Goal: Navigation & Orientation: Find specific page/section

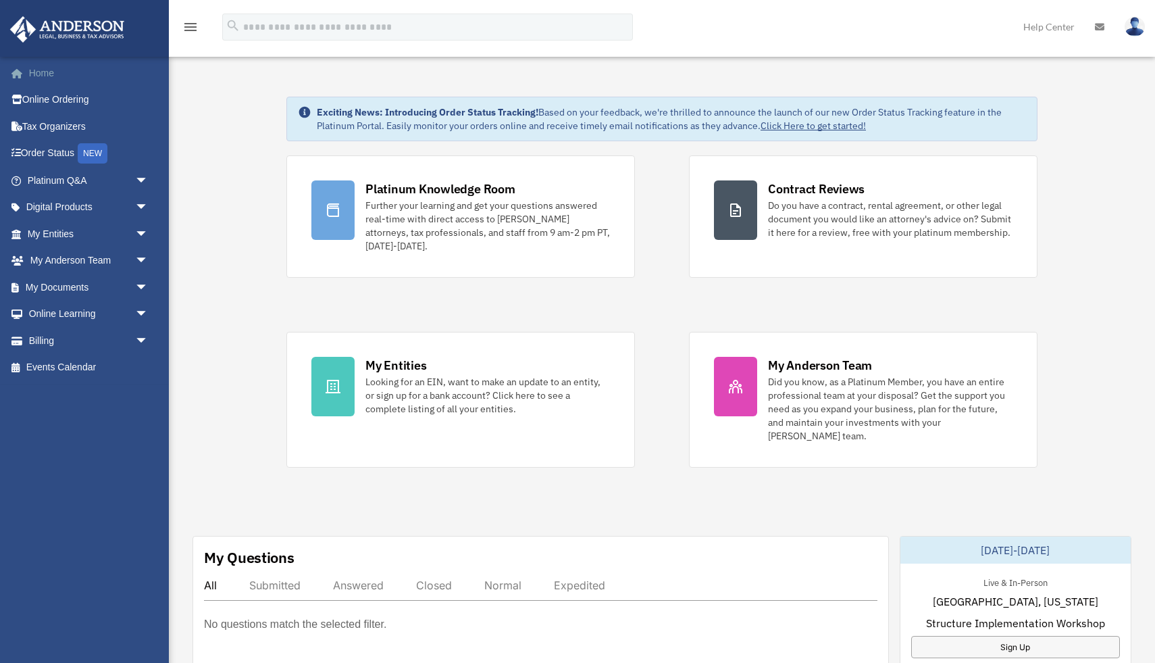
click at [53, 70] on link "Home" at bounding box center [88, 72] width 159 height 27
click at [77, 231] on link "My Entities arrow_drop_down" at bounding box center [88, 233] width 159 height 27
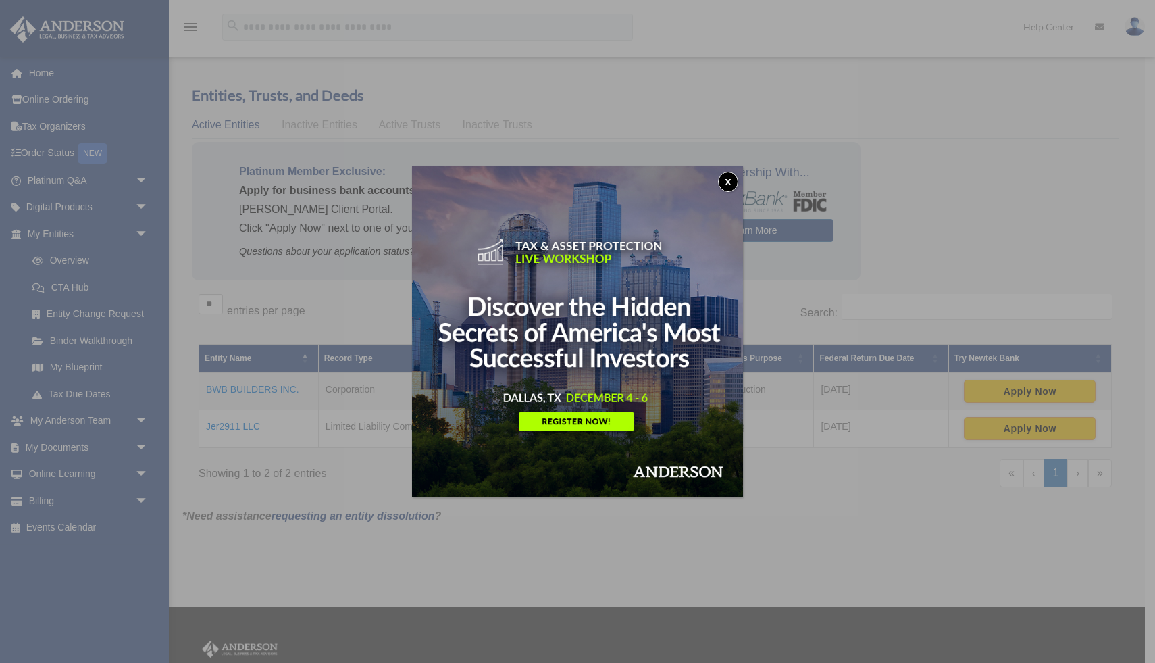
click at [732, 179] on button "x" at bounding box center [728, 182] width 20 height 20
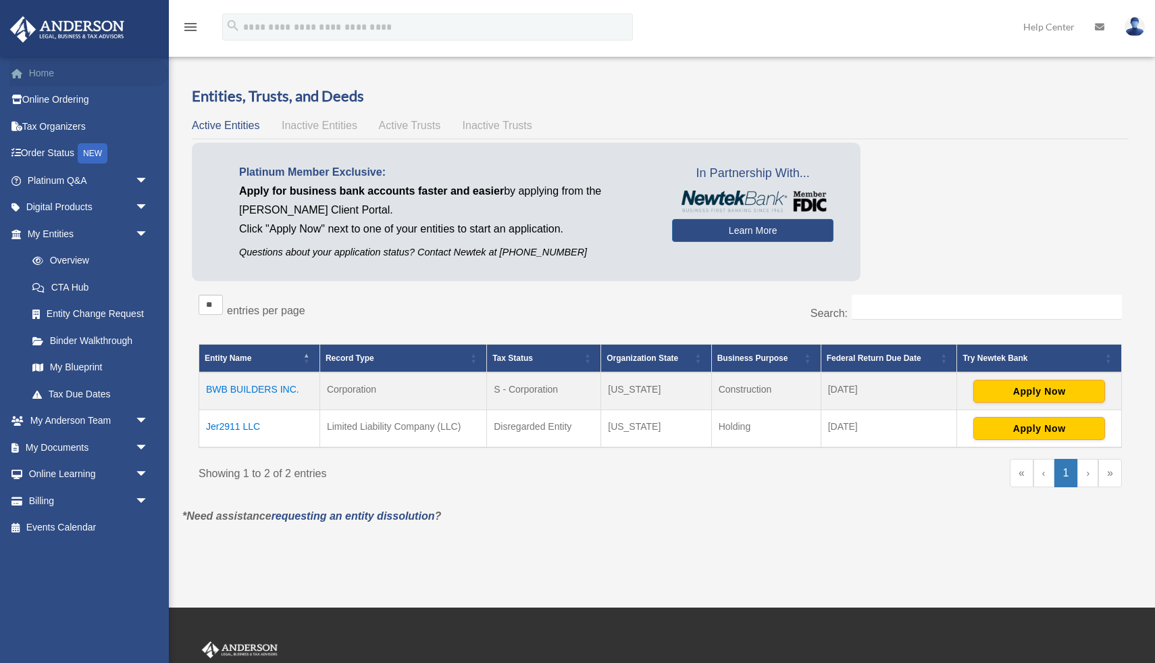
click at [56, 74] on link "Home" at bounding box center [88, 72] width 159 height 27
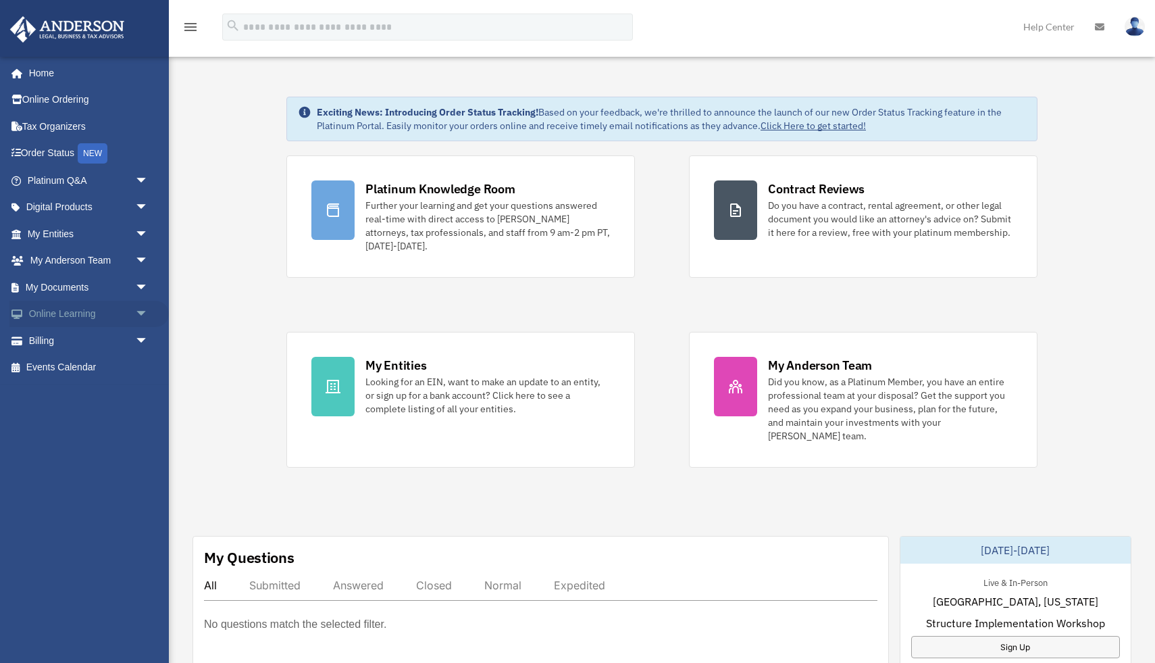
click at [139, 307] on span "arrow_drop_down" at bounding box center [148, 315] width 27 height 28
click at [80, 363] on link "Video Training" at bounding box center [94, 367] width 150 height 27
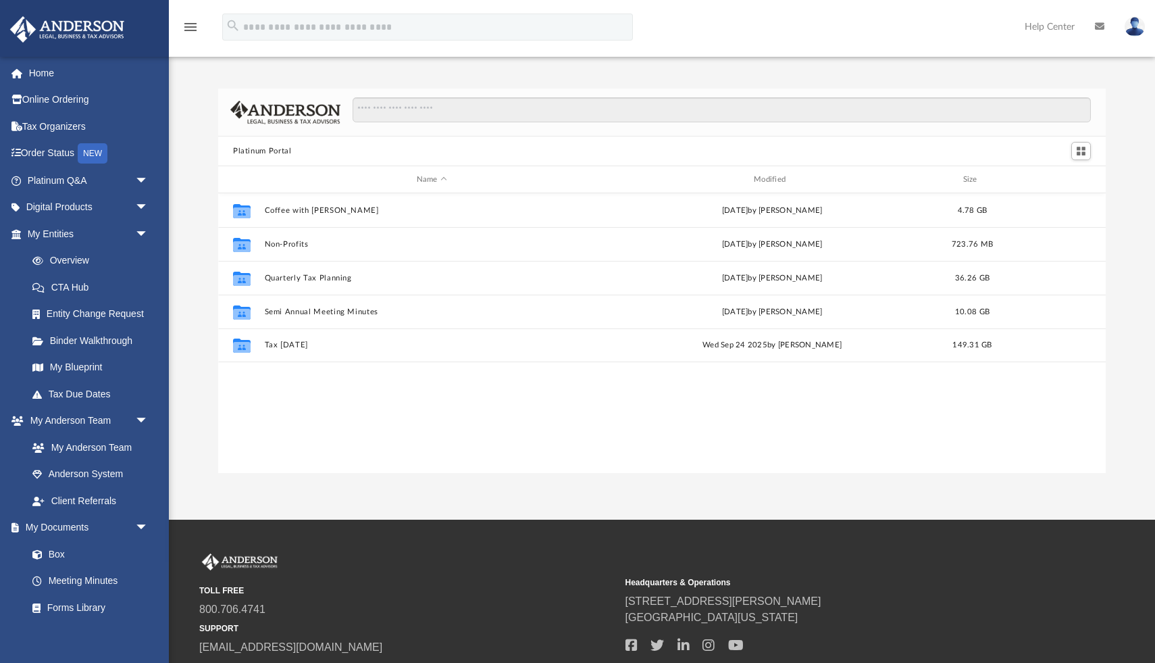
scroll to position [307, 888]
click at [72, 553] on link "Box" at bounding box center [94, 554] width 150 height 27
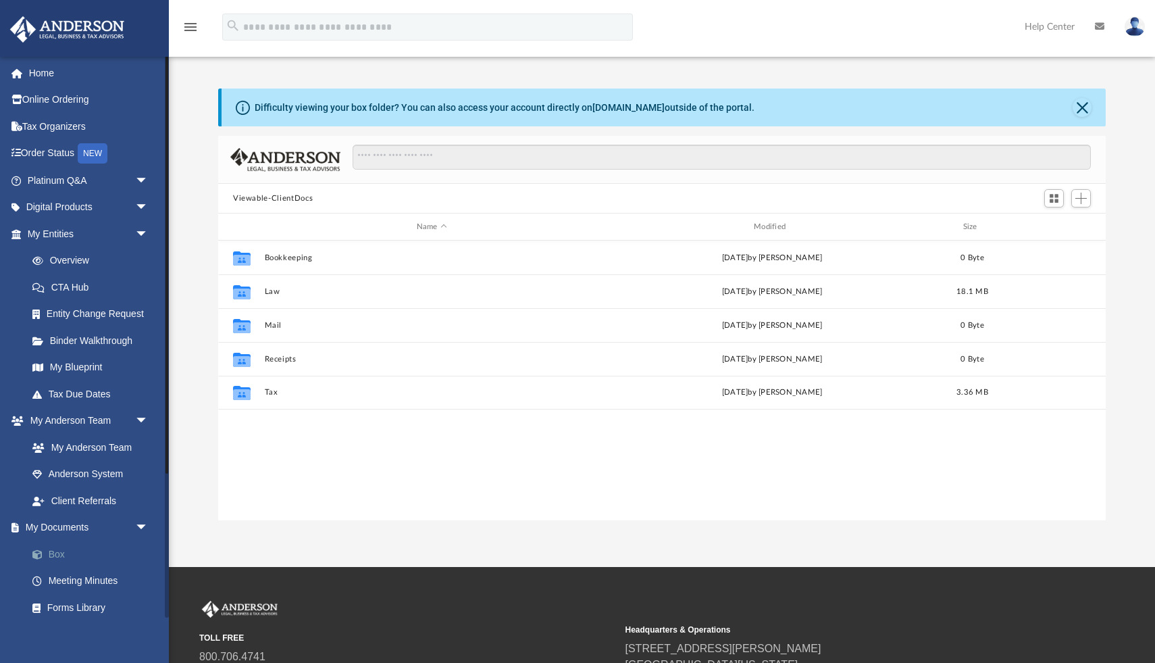
scroll to position [307, 888]
click at [41, 78] on link "Home" at bounding box center [88, 72] width 159 height 27
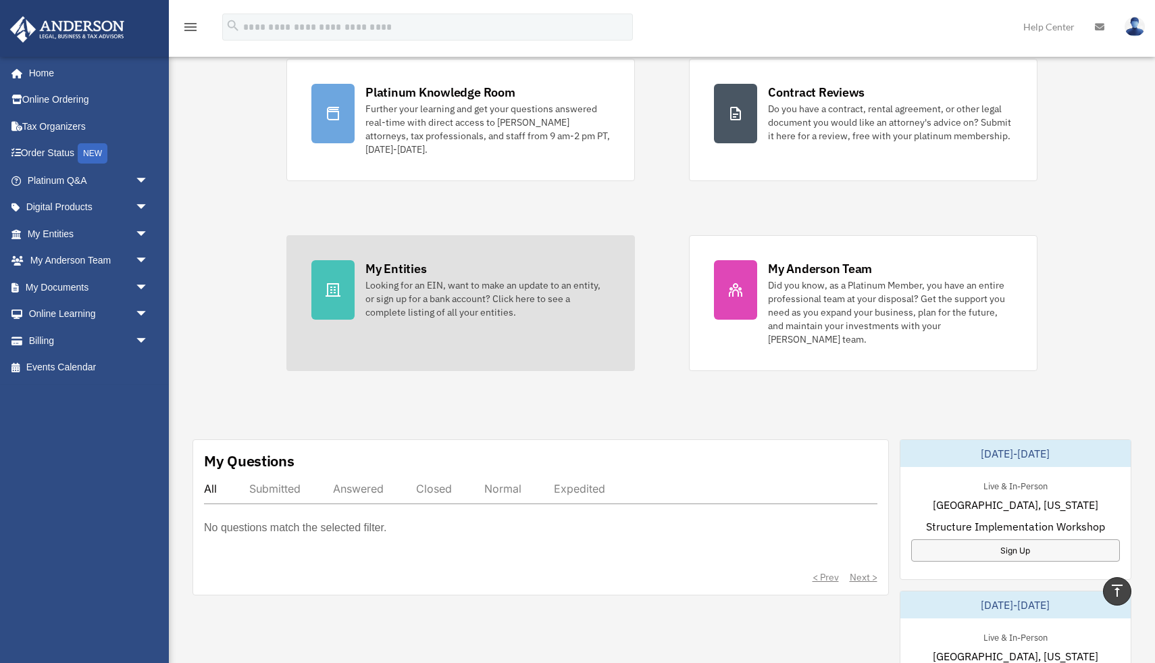
scroll to position [69, 0]
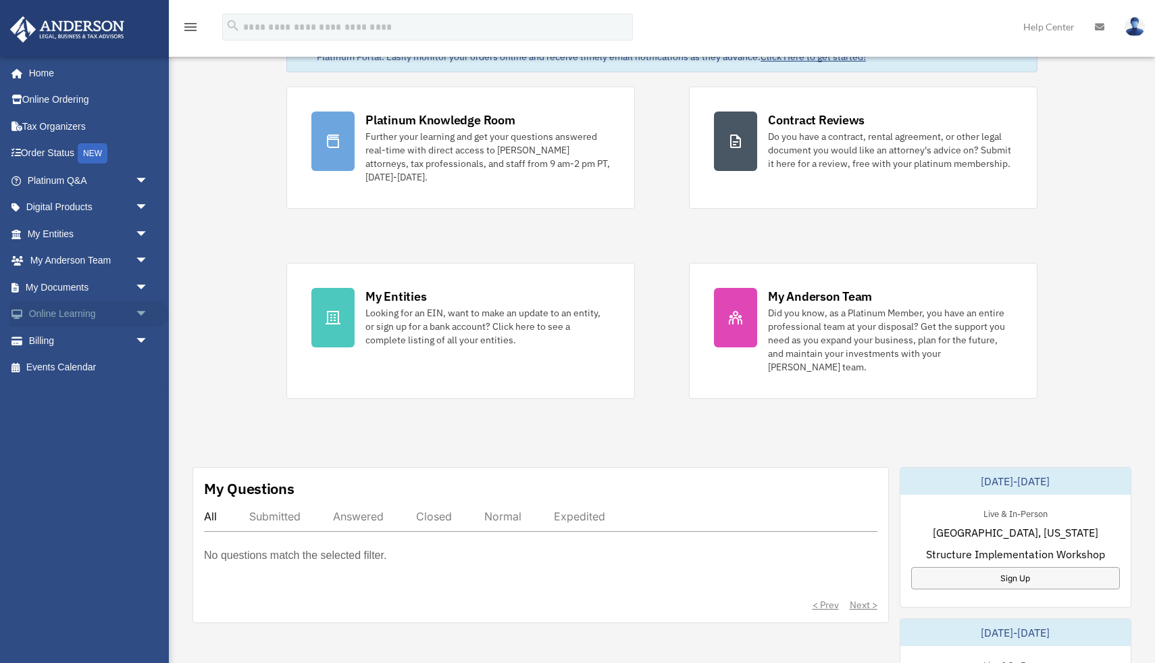
click at [142, 318] on span "arrow_drop_down" at bounding box center [148, 315] width 27 height 28
click at [90, 366] on link "Video Training" at bounding box center [94, 367] width 150 height 27
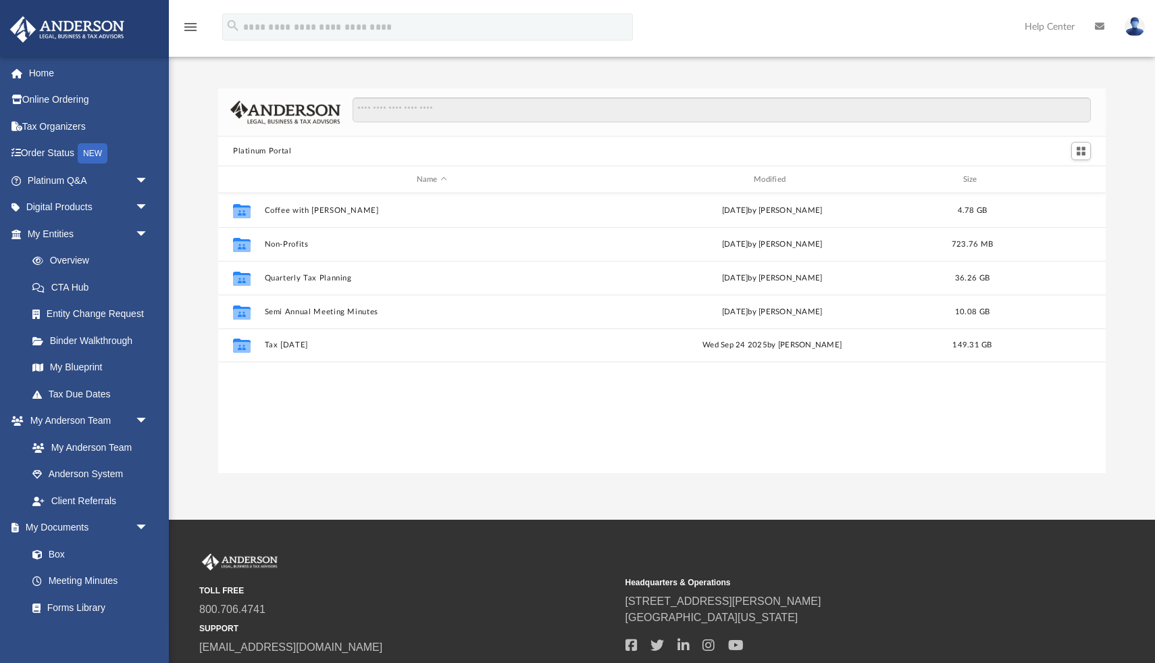
scroll to position [307, 888]
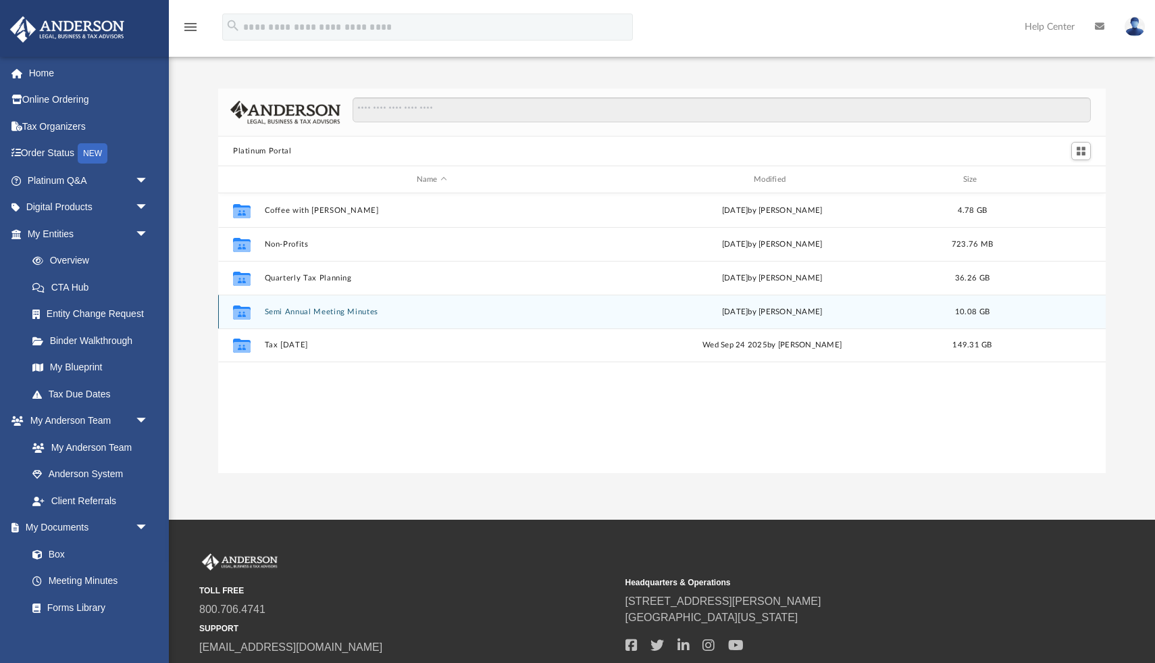
click at [297, 314] on button "Semi Annual Meeting Minutes" at bounding box center [432, 311] width 334 height 9
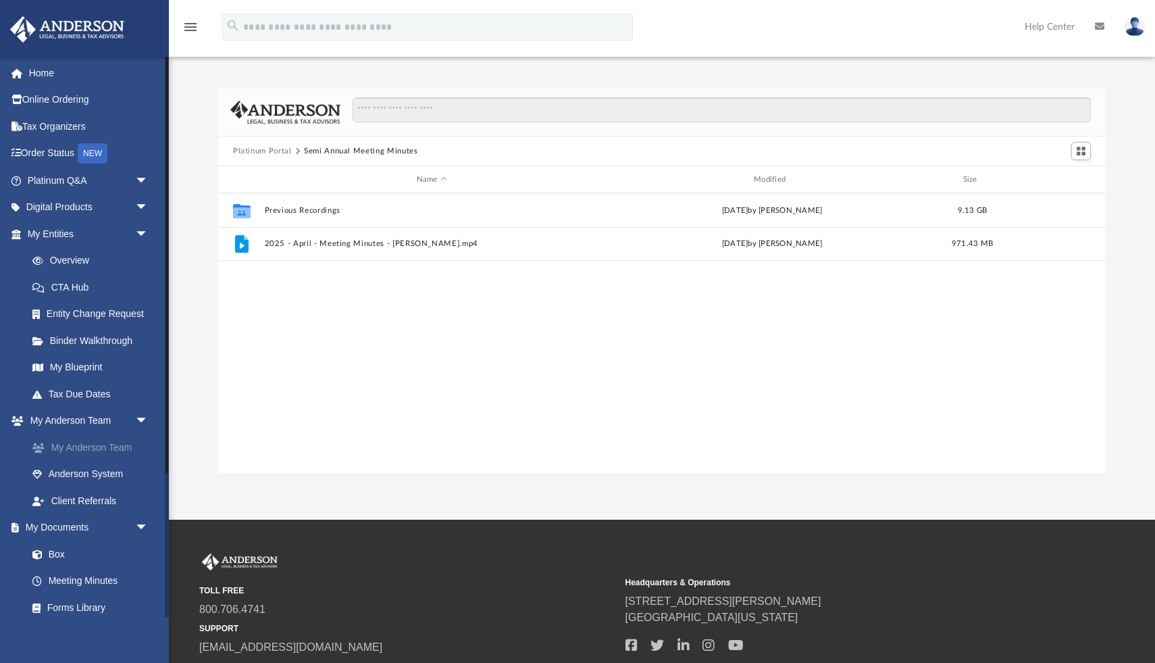
click at [116, 451] on link "My Anderson Team" at bounding box center [94, 447] width 150 height 27
